Goal: Transaction & Acquisition: Purchase product/service

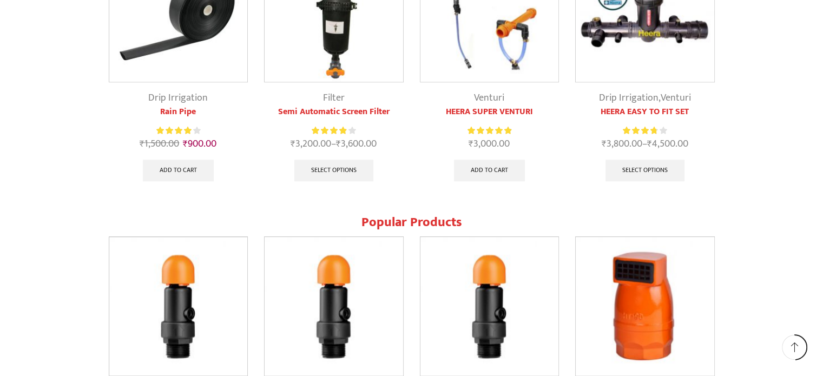
scroll to position [974, 0]
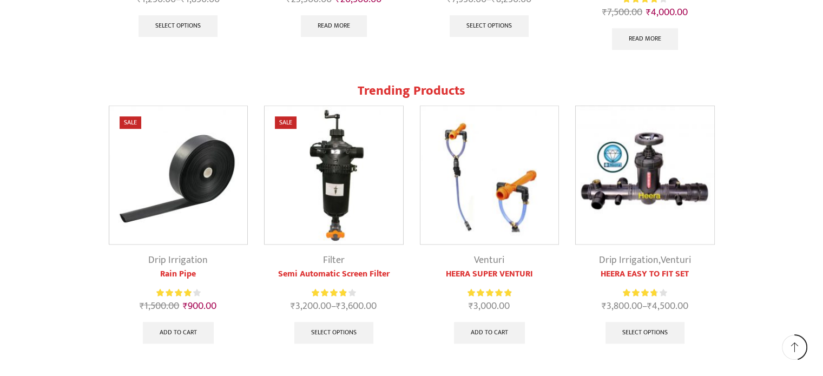
click at [186, 270] on link "Rain Pipe" at bounding box center [179, 274] width 140 height 13
click at [134, 122] on span "Sale" at bounding box center [131, 122] width 22 height 12
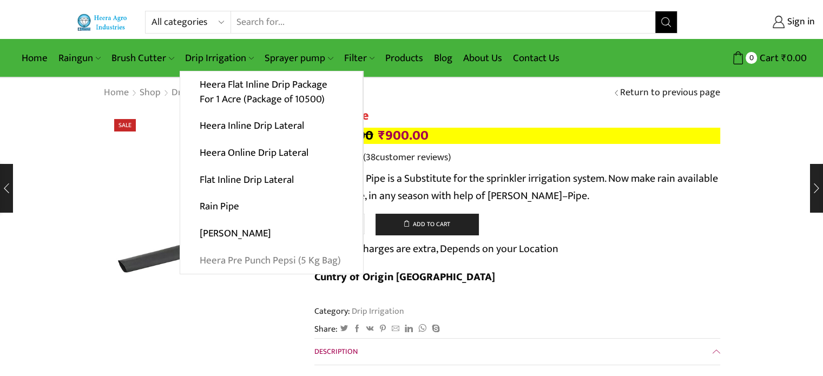
click at [282, 260] on link "Heera Pre Punch Pepsi (5 Kg Bag)" at bounding box center [271, 260] width 183 height 27
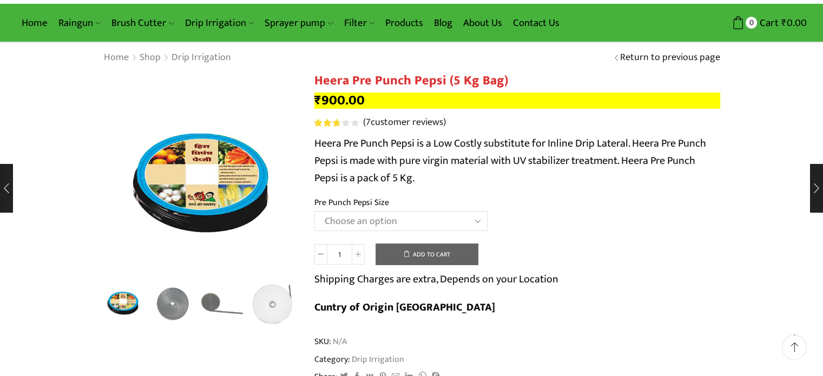
scroll to position [54, 0]
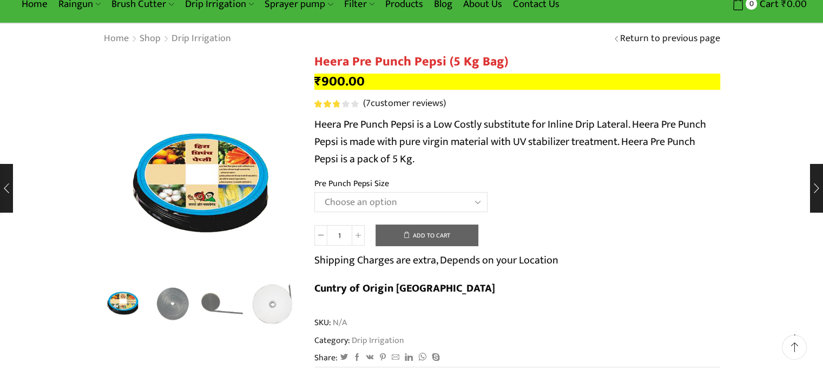
click at [414, 210] on select "Choose an option Heera Pre Punch Pepsi (1 Foot) Heera Pre Punch Pepsi (1.25 Fee…" at bounding box center [400, 202] width 173 height 20
select select "Heera Pre Punch Pepsi (Plain)"
click at [314, 192] on select "Choose an option Heera Pre Punch Pepsi (1 Foot) Heera Pre Punch Pepsi (1.25 Fee…" at bounding box center [400, 202] width 173 height 20
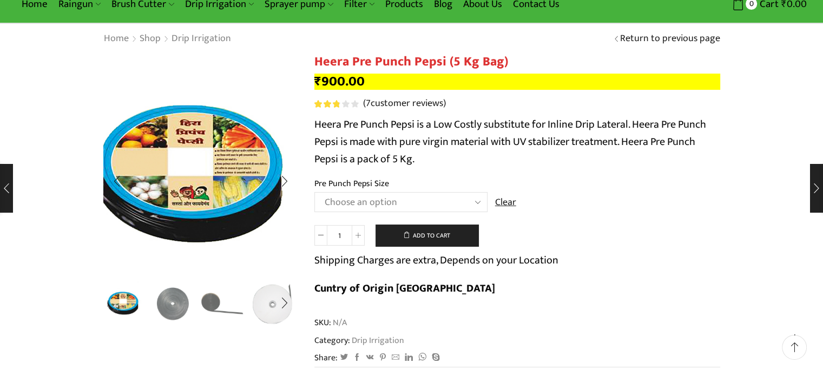
click at [231, 207] on img "1 / 5" at bounding box center [189, 167] width 271 height 271
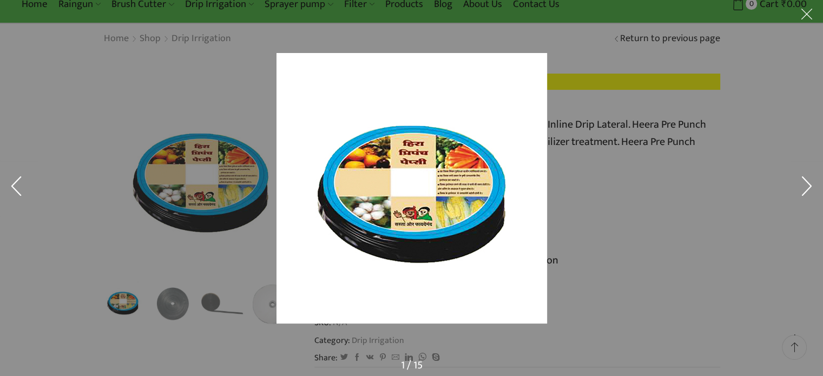
click at [806, 187] on button at bounding box center [807, 188] width 32 height 54
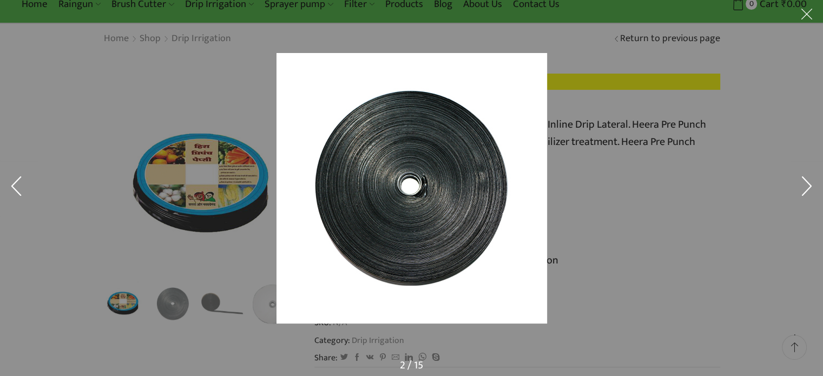
click at [806, 187] on button at bounding box center [807, 188] width 32 height 54
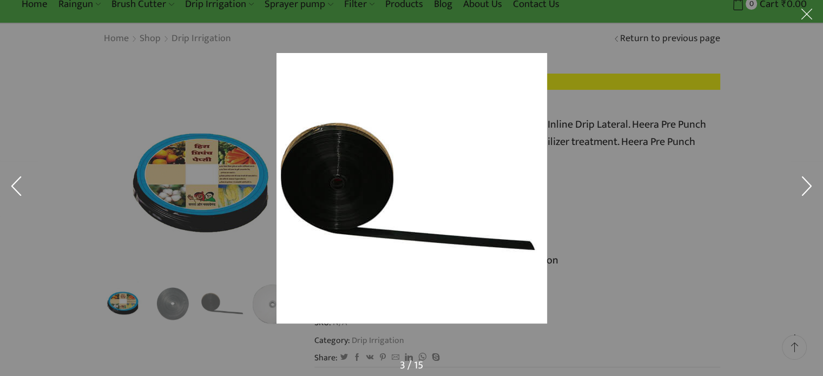
click at [806, 187] on button at bounding box center [807, 188] width 32 height 54
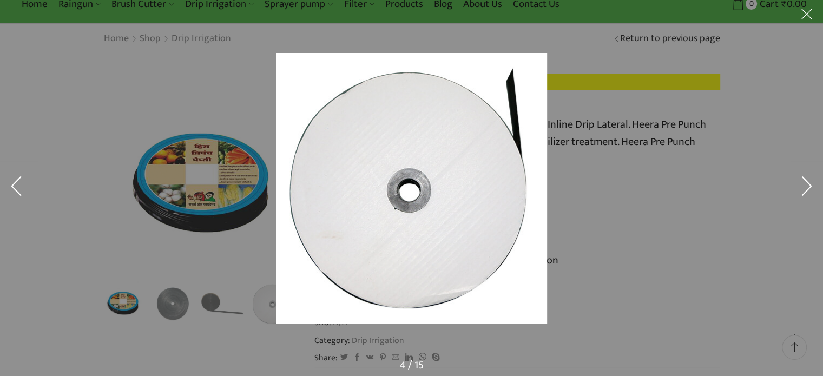
click at [806, 187] on button at bounding box center [807, 188] width 32 height 54
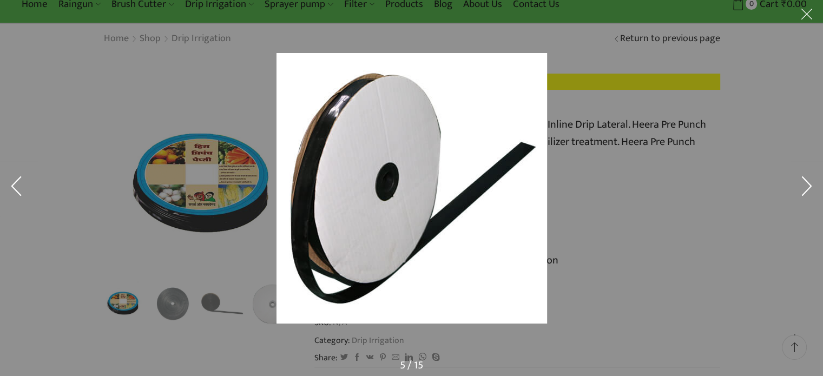
click at [806, 187] on button at bounding box center [807, 188] width 32 height 54
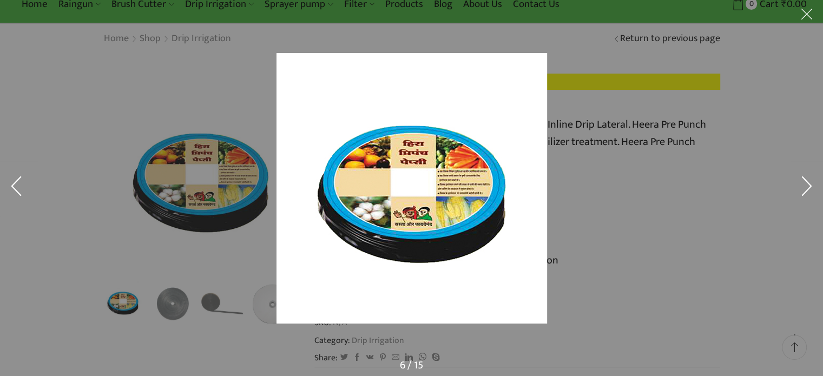
click at [805, 10] on button at bounding box center [807, 16] width 32 height 32
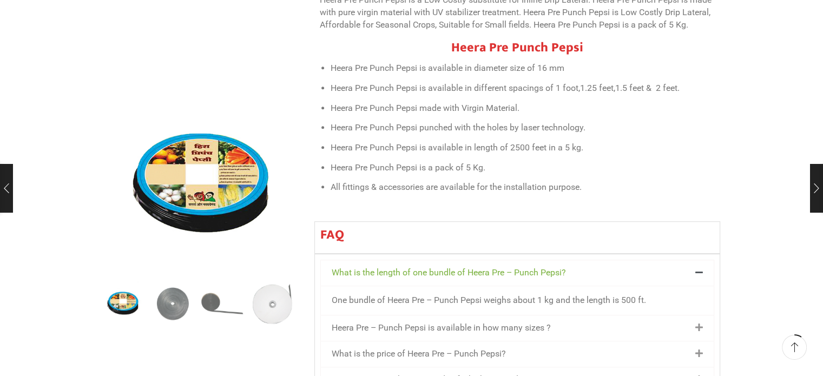
scroll to position [541, 0]
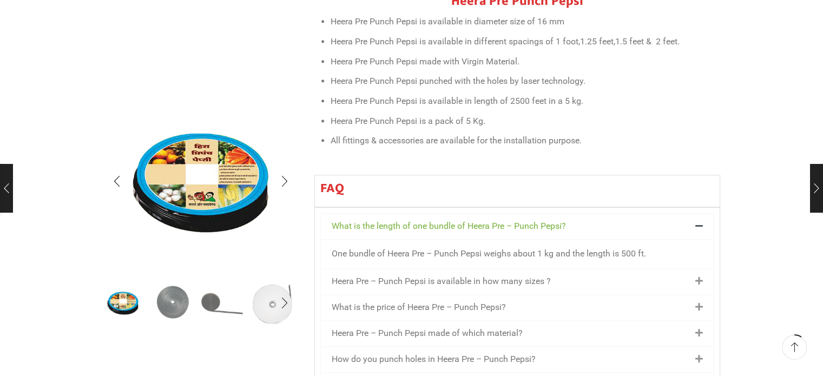
click at [167, 310] on img "2 / 5" at bounding box center [172, 302] width 45 height 45
click at [278, 307] on div "Next slide" at bounding box center [284, 303] width 27 height 27
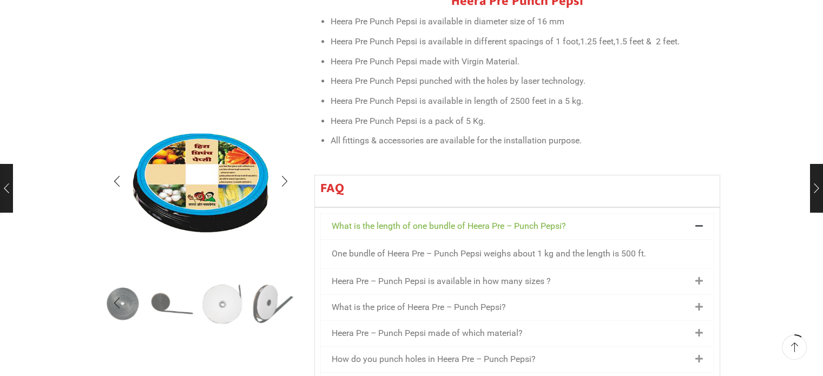
click at [278, 307] on div at bounding box center [200, 303] width 195 height 44
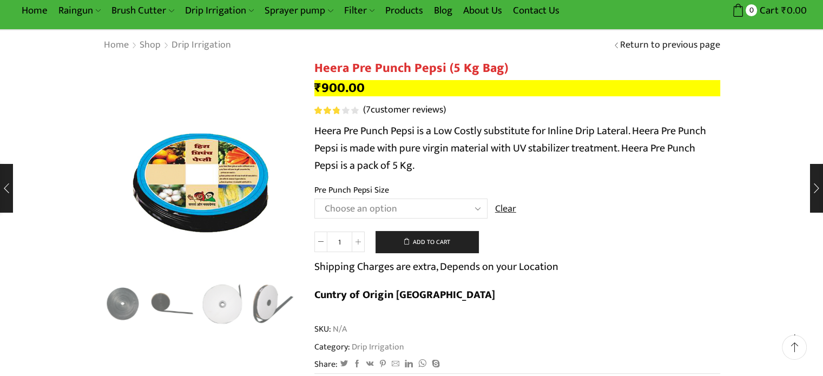
scroll to position [0, 0]
